Goal: Information Seeking & Learning: Compare options

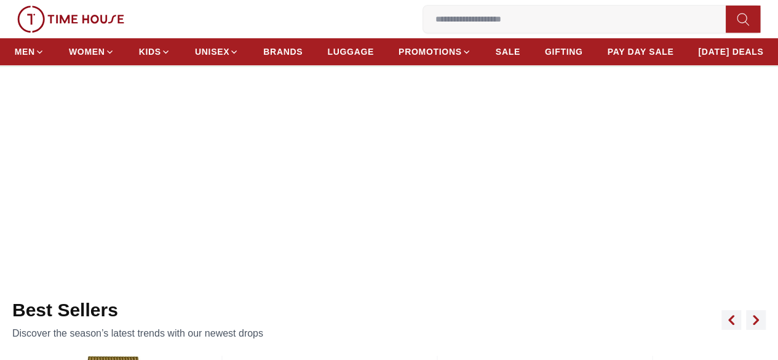
scroll to position [369, 0]
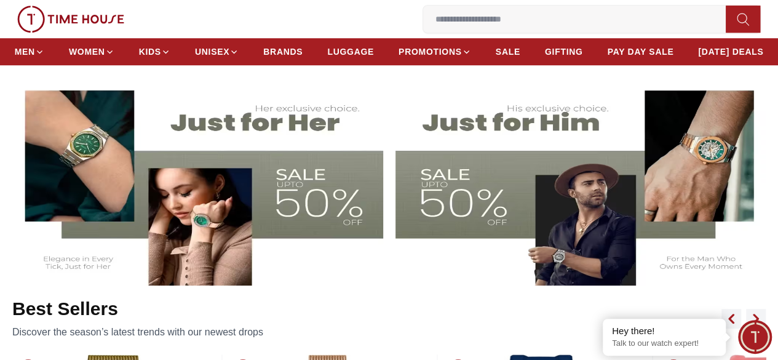
click at [292, 190] on img at bounding box center [196, 181] width 373 height 207
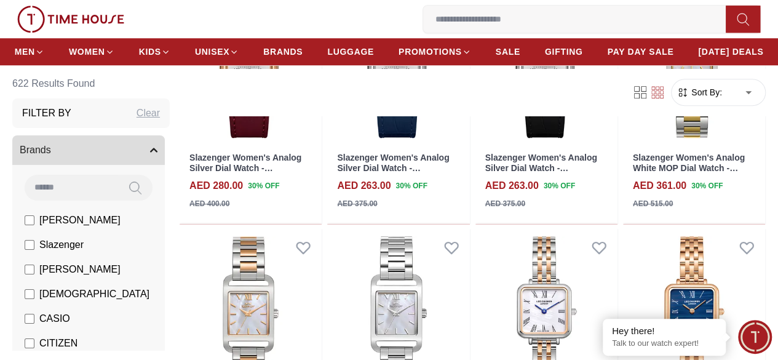
scroll to position [62, 0]
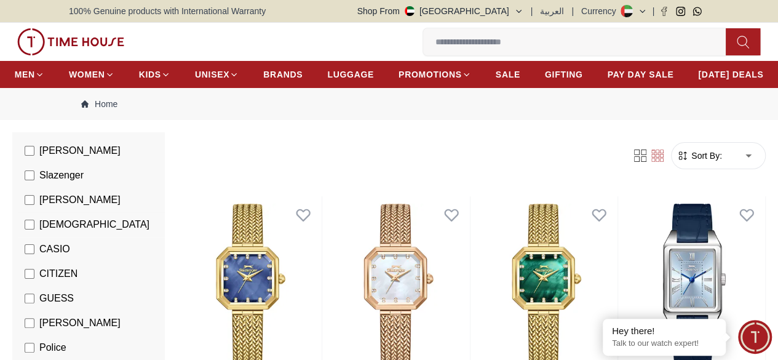
scroll to position [185, 0]
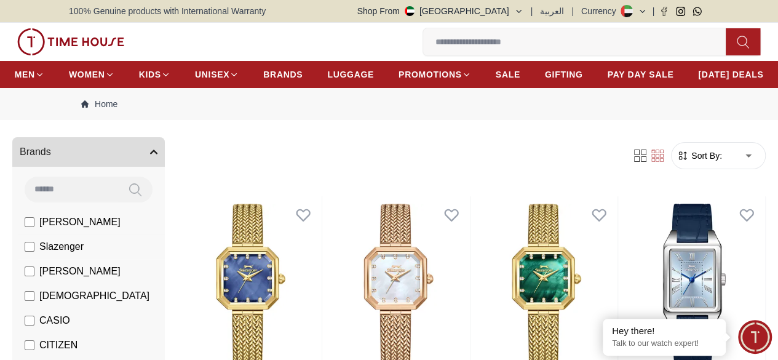
scroll to position [123, 0]
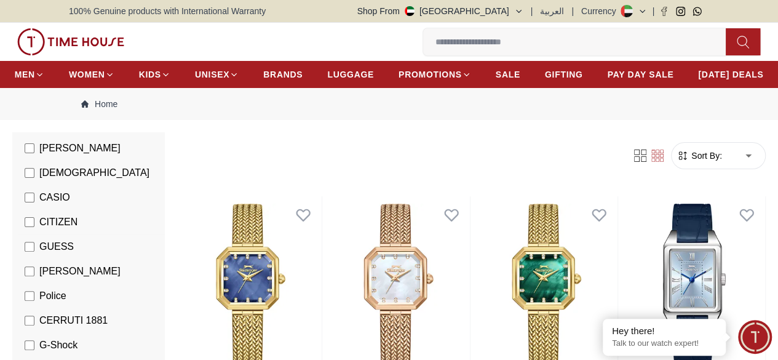
scroll to position [246, 0]
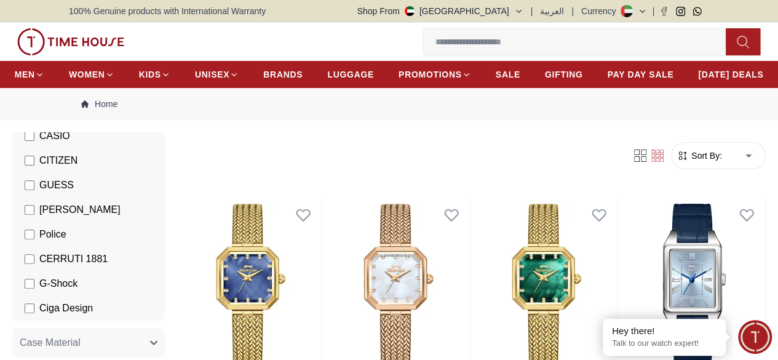
scroll to position [308, 0]
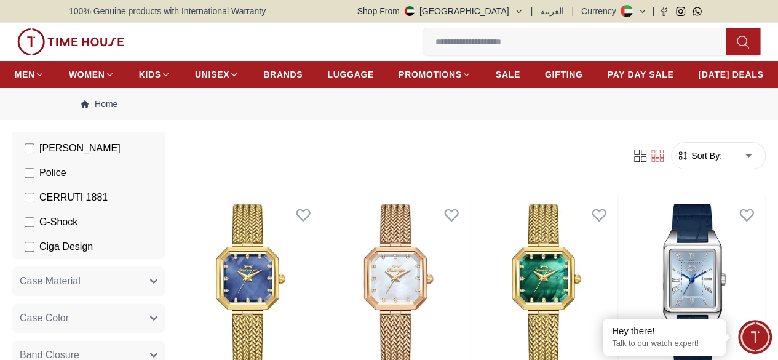
scroll to position [369, 0]
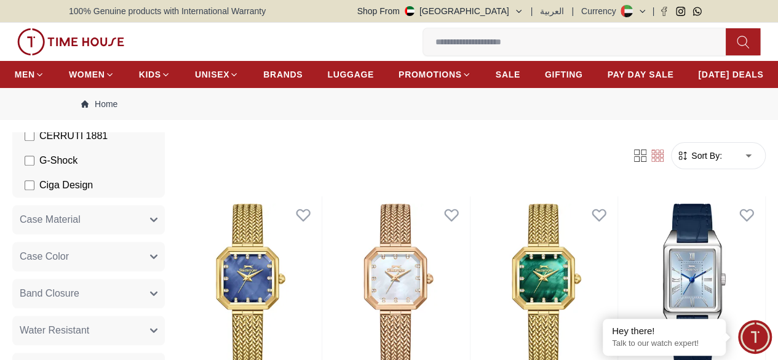
click at [104, 234] on button "Case Material" at bounding box center [88, 220] width 153 height 30
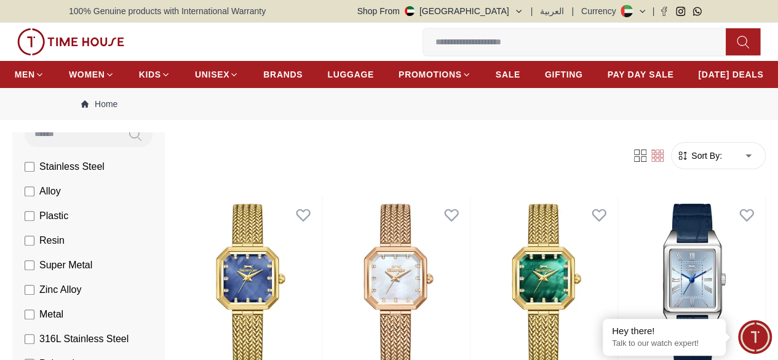
scroll to position [431, 0]
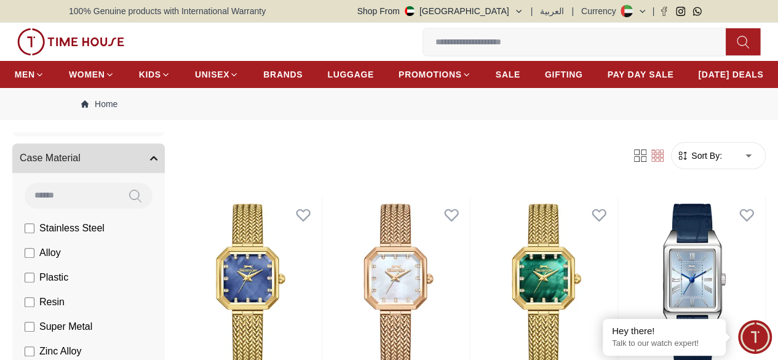
click at [165, 173] on button "Case Material" at bounding box center [88, 158] width 153 height 30
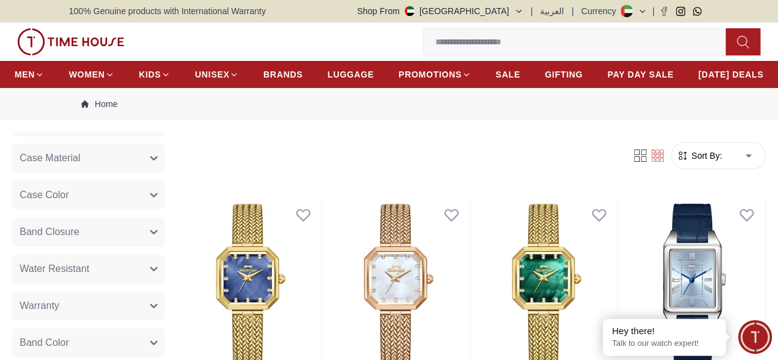
click at [103, 210] on button "Case Color" at bounding box center [88, 195] width 153 height 30
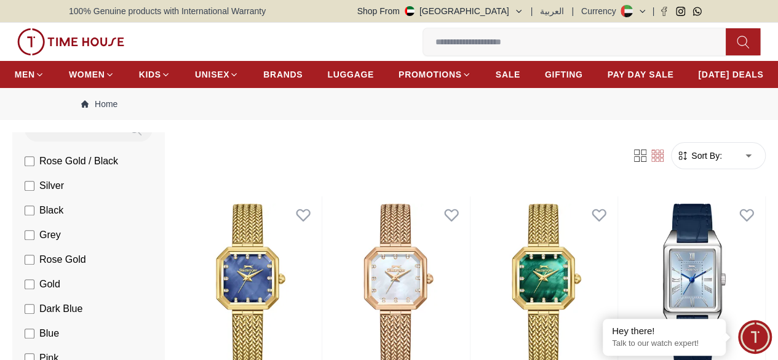
scroll to position [554, 0]
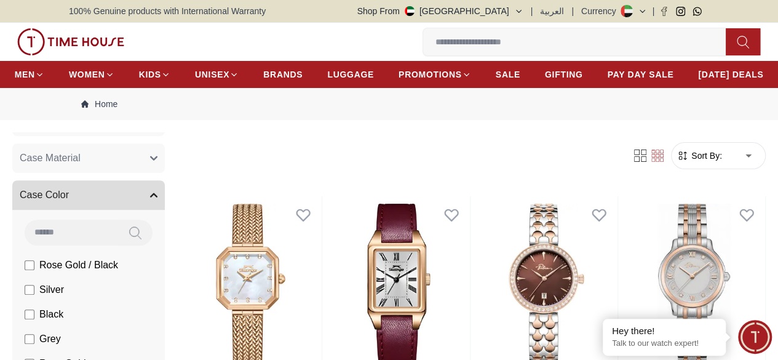
click at [71, 210] on button "Case Color" at bounding box center [88, 195] width 153 height 30
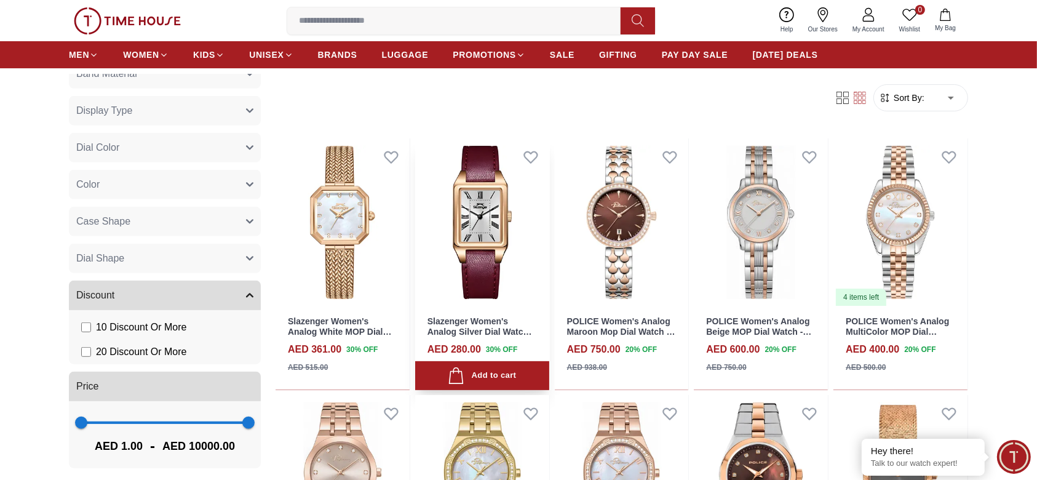
scroll to position [715, 0]
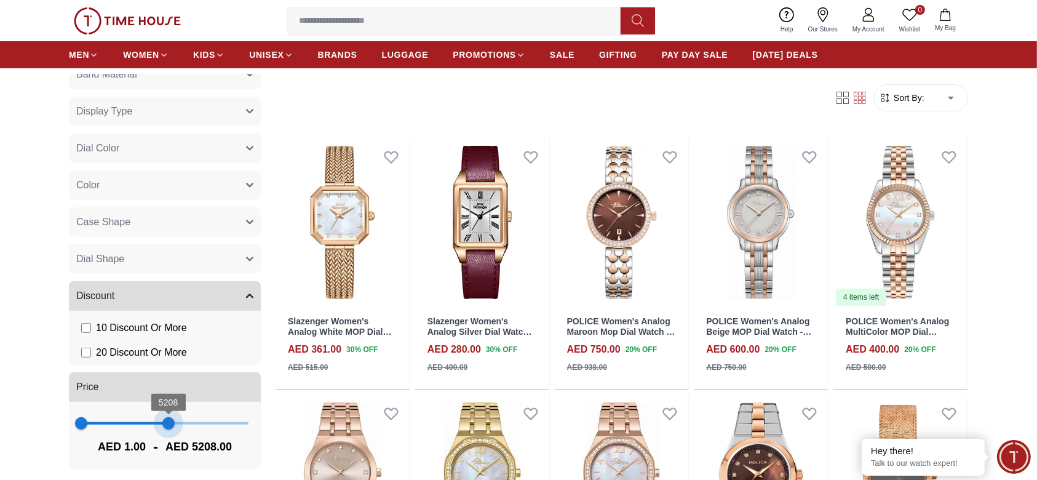
click at [162, 359] on span at bounding box center [124, 423] width 87 height 2
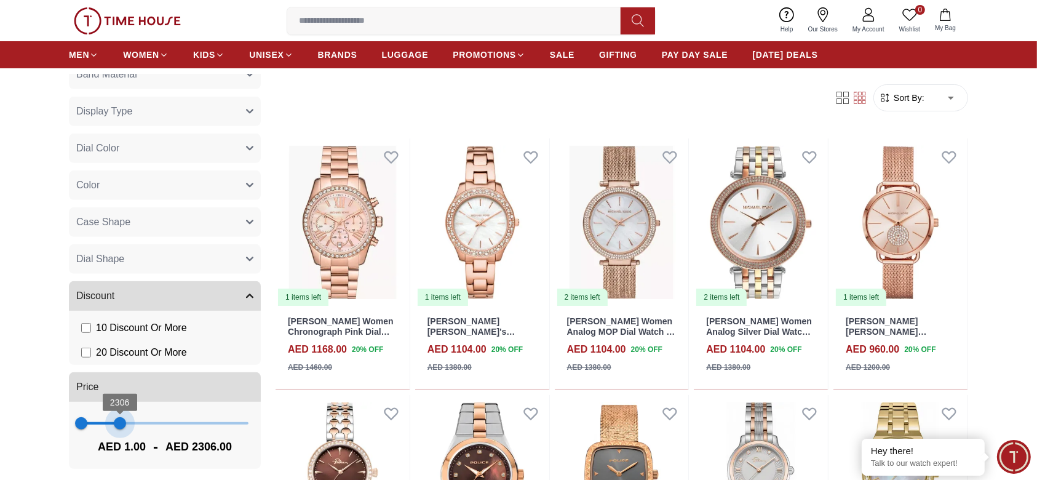
drag, startPoint x: 158, startPoint y: 424, endPoint x: 117, endPoint y: 423, distance: 41.2
click at [117, 359] on span "2306" at bounding box center [120, 423] width 12 height 12
type input "***"
drag, startPoint x: 119, startPoint y: 421, endPoint x: 97, endPoint y: 417, distance: 22.6
click at [97, 359] on span "995" at bounding box center [98, 423] width 12 height 12
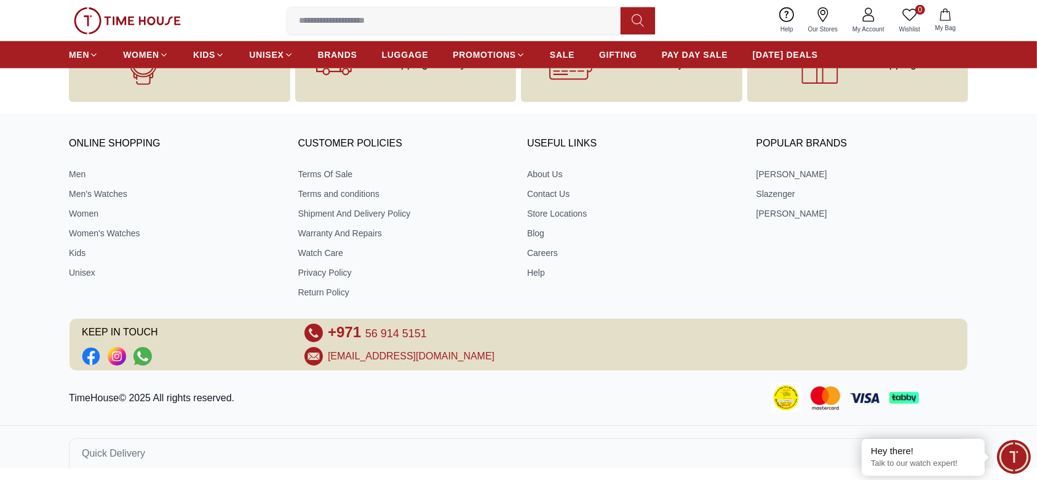
scroll to position [708, 0]
